Goal: Navigation & Orientation: Find specific page/section

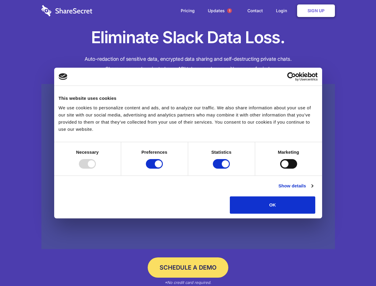
click at [96, 169] on div at bounding box center [87, 164] width 17 height 10
click at [163, 169] on input "Preferences" at bounding box center [154, 164] width 17 height 10
checkbox input "false"
click at [222, 169] on input "Statistics" at bounding box center [221, 164] width 17 height 10
checkbox input "false"
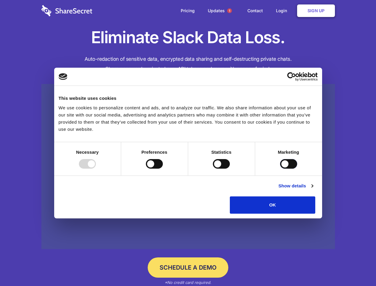
click at [280, 169] on input "Marketing" at bounding box center [288, 164] width 17 height 10
checkbox input "true"
click at [313, 189] on link "Show details" at bounding box center [295, 185] width 35 height 7
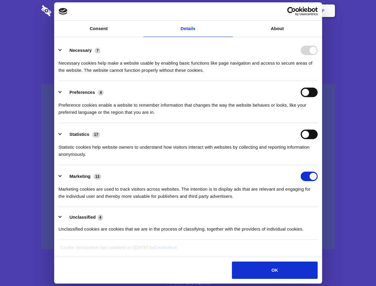
click at [318, 74] on div "Necessary cookies help make a website usable by enabling basic functions like p…" at bounding box center [188, 64] width 259 height 19
click at [229, 11] on span "1" at bounding box center [229, 10] width 5 height 5
